Goal: Navigation & Orientation: Find specific page/section

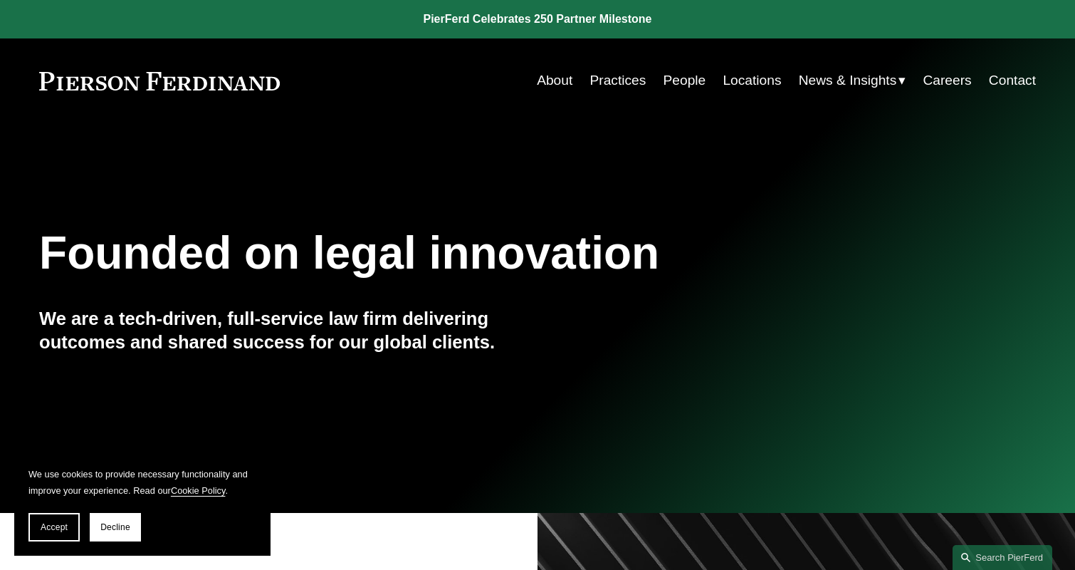
click at [746, 83] on link "Locations" at bounding box center [752, 80] width 58 height 27
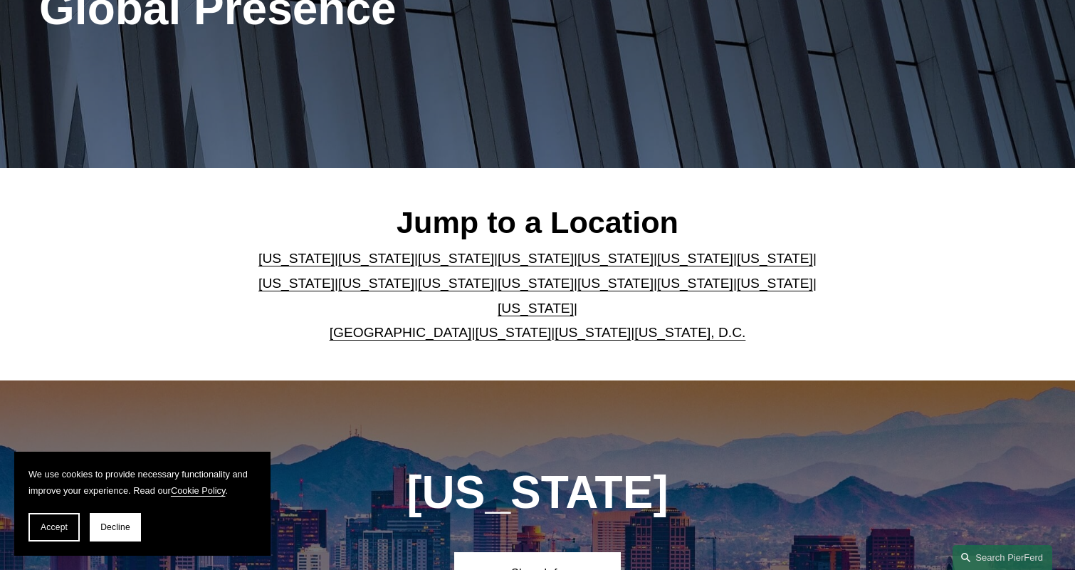
scroll to position [250, 0]
